Goal: Information Seeking & Learning: Learn about a topic

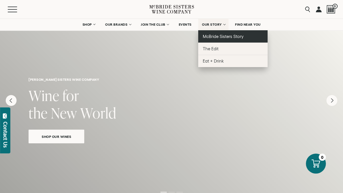
click at [220, 35] on span "McBride Sisters Story" at bounding box center [223, 36] width 41 height 5
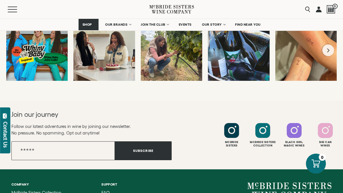
scroll to position [3133, 0]
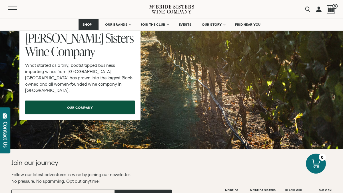
scroll to position [513, 0]
